Goal: Transaction & Acquisition: Purchase product/service

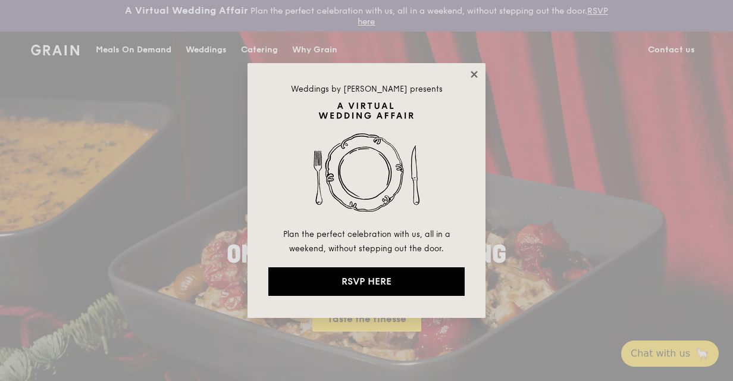
click at [478, 73] on icon at bounding box center [474, 74] width 11 height 11
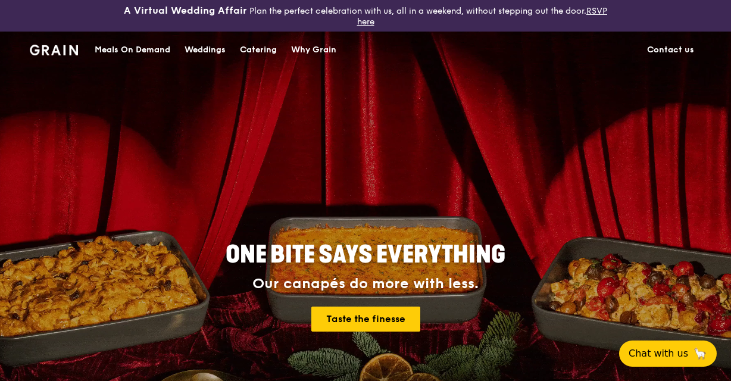
click at [158, 45] on div "Meals On Demand" at bounding box center [133, 50] width 76 height 36
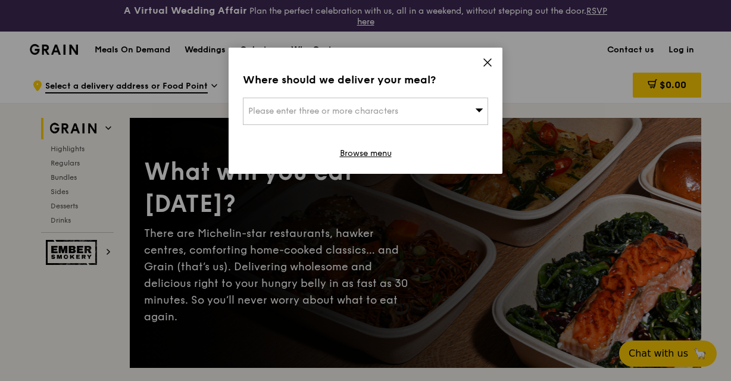
click at [478, 114] on icon at bounding box center [479, 109] width 8 height 9
type input "offce"
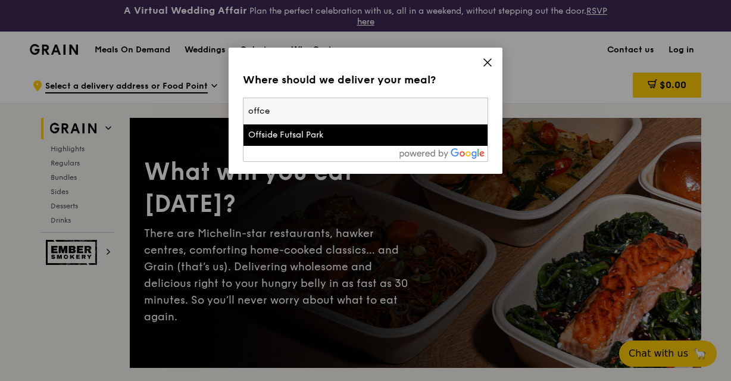
drag, startPoint x: 283, startPoint y: 114, endPoint x: 86, endPoint y: 73, distance: 201.1
click at [76, 66] on div "Where should we deliver your meal? Please enter three or more characters offce …" at bounding box center [365, 190] width 731 height 381
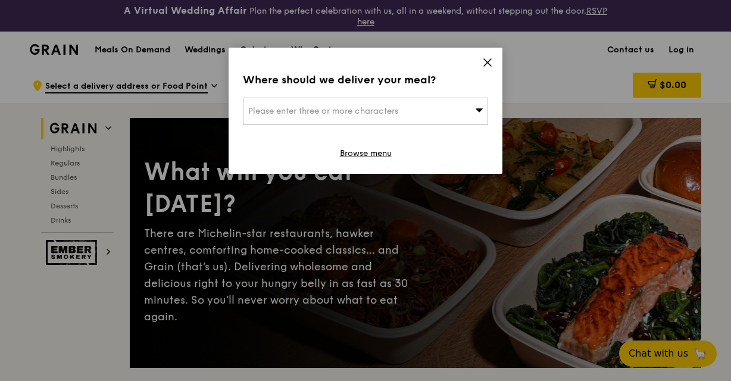
click at [295, 107] on span "Please enter three or more characters" at bounding box center [323, 111] width 150 height 10
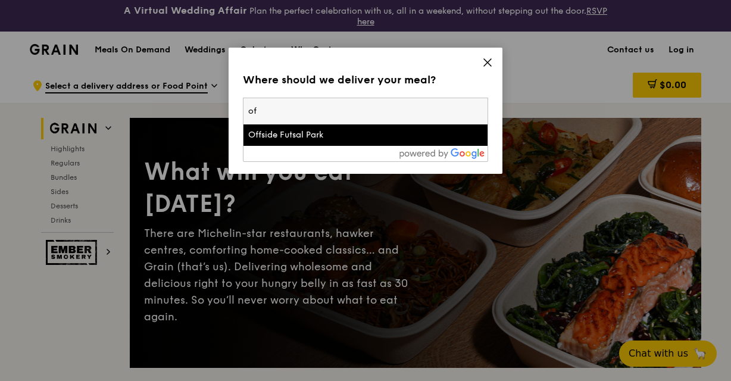
type input "o"
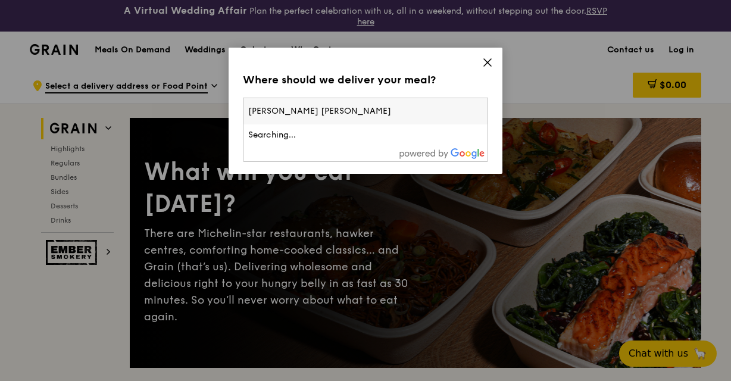
type input "[GEOGRAPHIC_DATA]"
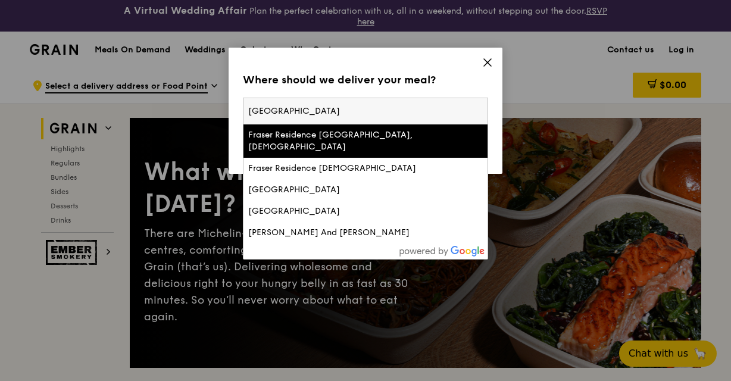
drag, startPoint x: 277, startPoint y: 105, endPoint x: 224, endPoint y: 93, distance: 55.0
click at [224, 93] on div "Where should we deliver your meal? Please enter three or more characters [GEOGR…" at bounding box center [365, 190] width 731 height 381
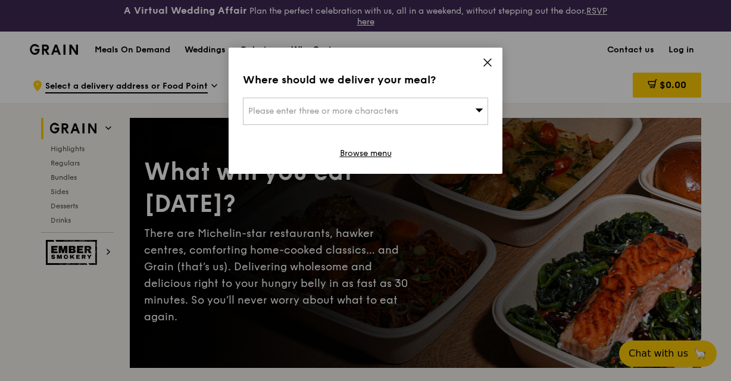
click at [287, 109] on span "Please enter three or more characters" at bounding box center [323, 111] width 150 height 10
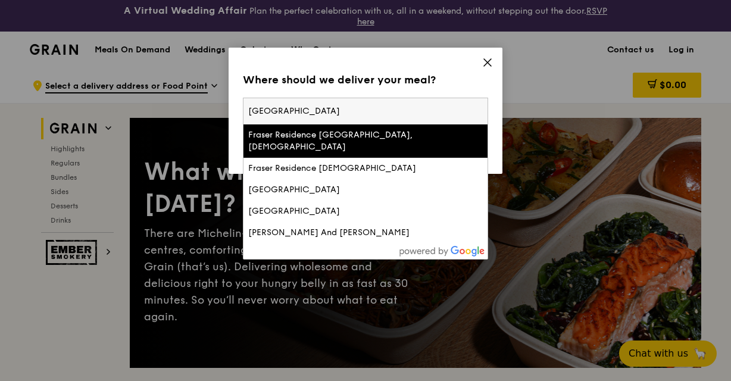
drag, startPoint x: 340, startPoint y: 119, endPoint x: 173, endPoint y: 90, distance: 169.7
click at [174, 90] on div "Where should we deliver your meal? Please enter three or more characters [GEOGR…" at bounding box center [365, 190] width 731 height 381
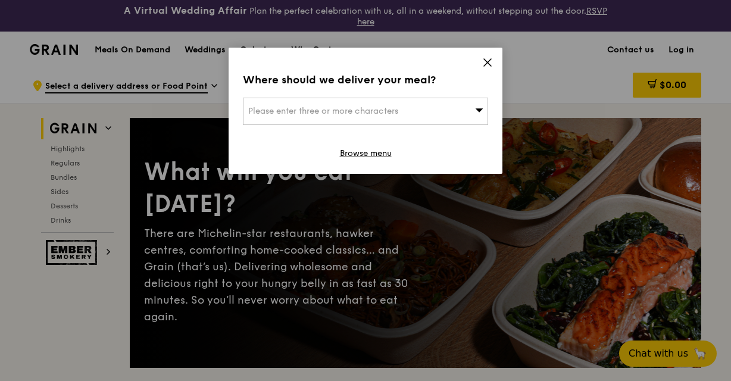
click at [283, 105] on div "Please enter three or more characters" at bounding box center [365, 111] width 245 height 27
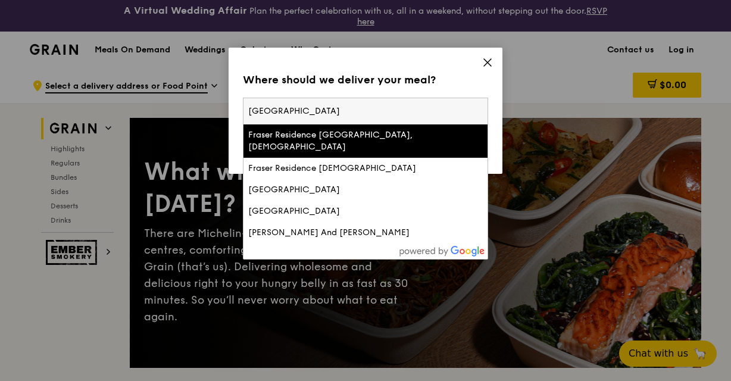
drag, startPoint x: 323, startPoint y: 112, endPoint x: 173, endPoint y: 84, distance: 152.6
click at [173, 84] on div "Where should we deliver your meal? Please enter three or more characters [GEOGR…" at bounding box center [365, 190] width 731 height 381
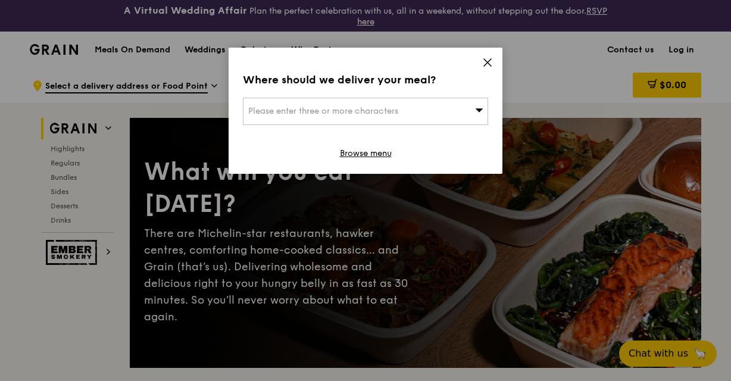
click at [278, 106] on span "Please enter three or more characters" at bounding box center [323, 111] width 150 height 10
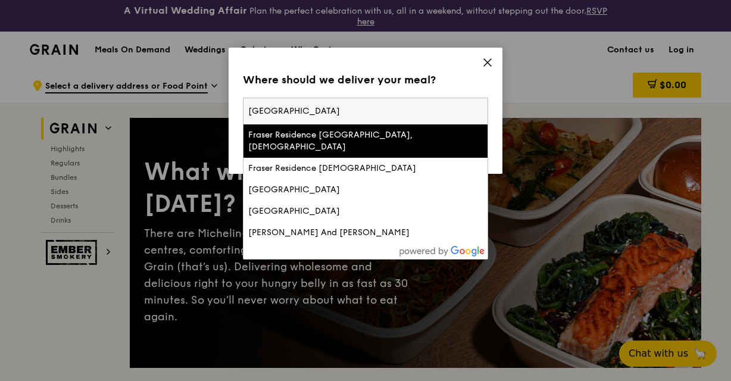
click at [371, 107] on input "[GEOGRAPHIC_DATA]" at bounding box center [365, 111] width 244 height 26
click at [477, 109] on input "[GEOGRAPHIC_DATA]" at bounding box center [365, 111] width 244 height 26
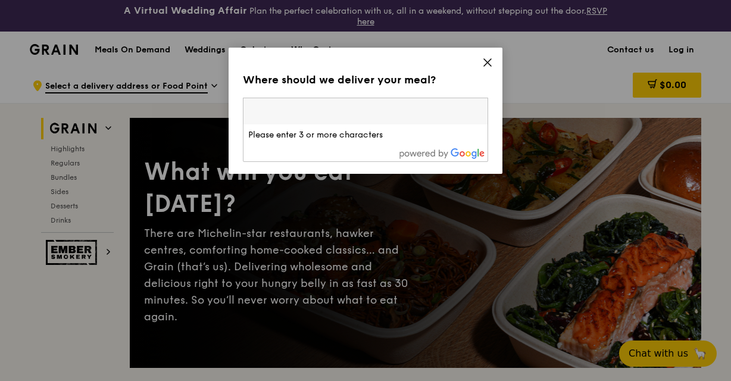
click at [478, 110] on input "search" at bounding box center [365, 111] width 244 height 26
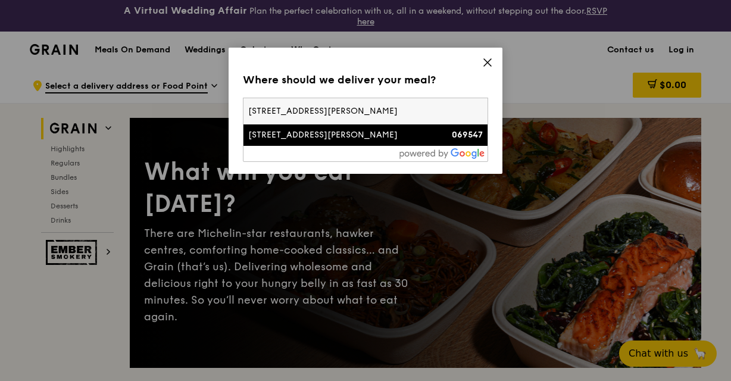
type input "[STREET_ADDRESS][PERSON_NAME]"
click at [292, 133] on div "[STREET_ADDRESS][PERSON_NAME]" at bounding box center [336, 135] width 176 height 12
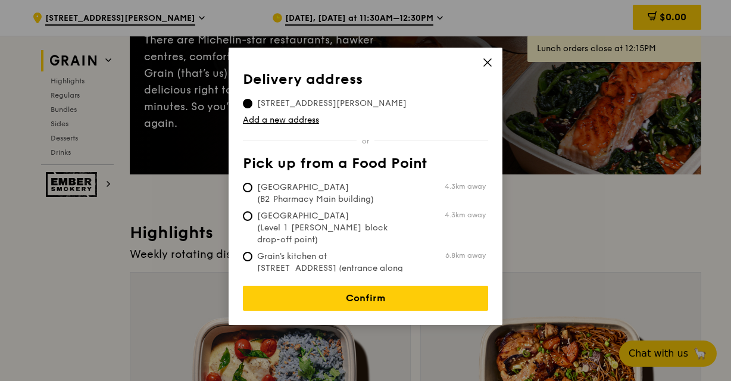
scroll to position [178, 0]
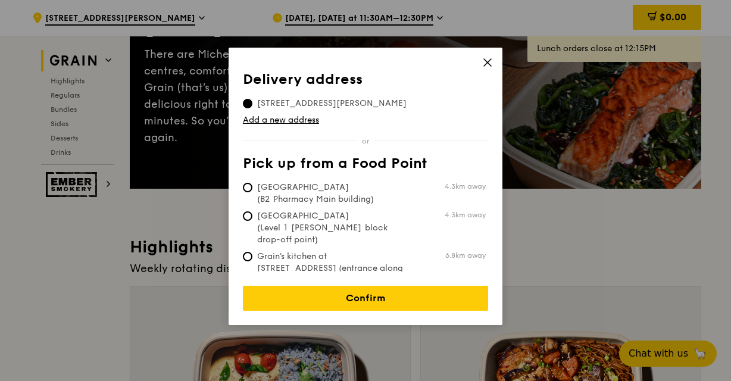
click at [485, 63] on icon at bounding box center [487, 62] width 11 height 11
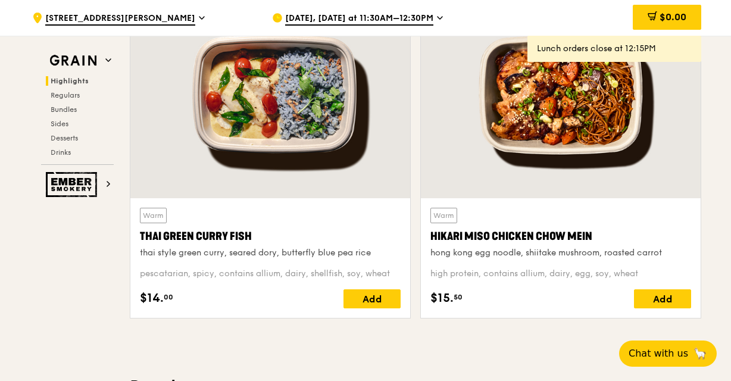
scroll to position [535, 0]
